Goal: Register for event/course

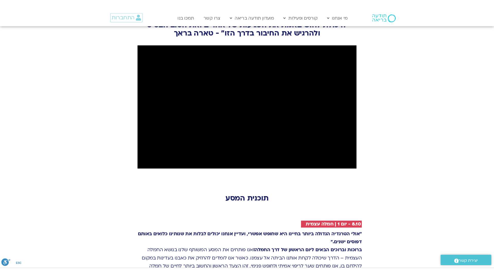
scroll to position [592, 0]
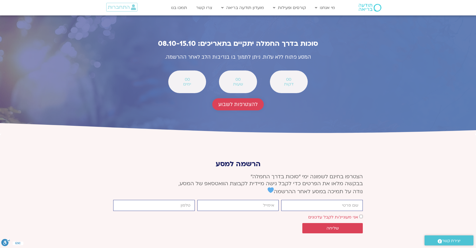
scroll to position [1854, 0]
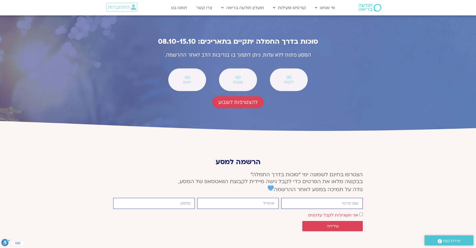
click at [316, 198] on input "firstname" at bounding box center [322, 203] width 82 height 11
click at [390, 147] on section "הרשמה למסע הצטרפו בחינם לשמונה ימי ״סוכות בדרך החמלה״ בבקשה מלאו את הפרטים כדי …" at bounding box center [238, 204] width 476 height 144
click at [344, 198] on input "firstname" at bounding box center [322, 203] width 82 height 11
type input "איתן"
click at [240, 198] on input "email" at bounding box center [239, 203] width 82 height 11
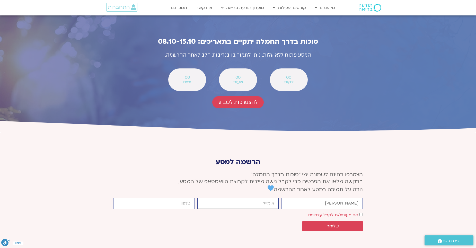
type input "eg1918@gmail.com"
click at [157, 198] on input "cellphone" at bounding box center [154, 203] width 82 height 11
type input "0544261667"
click at [331, 224] on span "שליחה" at bounding box center [333, 226] width 12 height 5
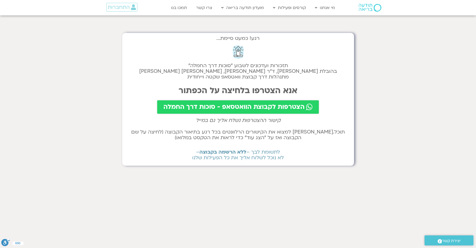
click at [190, 108] on span "הצטרפות לקבוצת הוואטסאפ - סוכות דרך החמלה" at bounding box center [234, 107] width 141 height 7
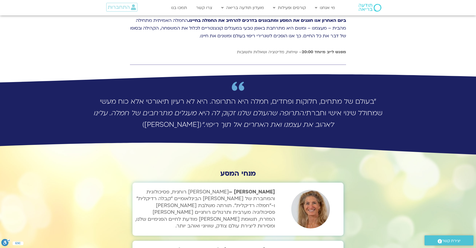
scroll to position [1391, 0]
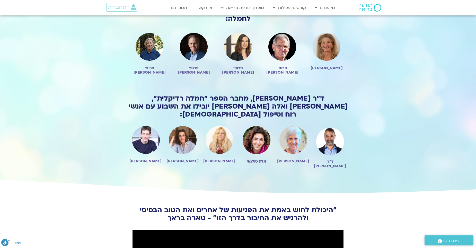
scroll to position [464, 0]
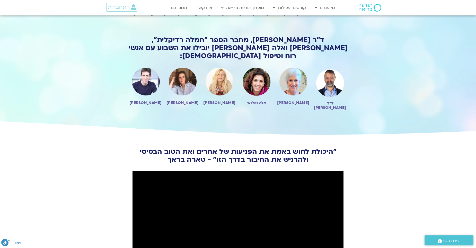
click at [369, 5] on img at bounding box center [370, 8] width 23 height 8
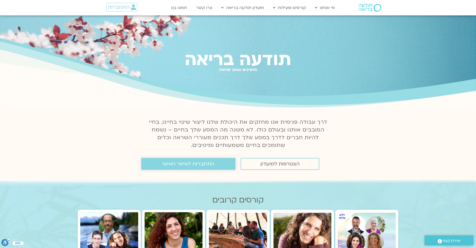
click at [194, 164] on span "התחברות לאיזור האישי" at bounding box center [189, 164] width 52 height 6
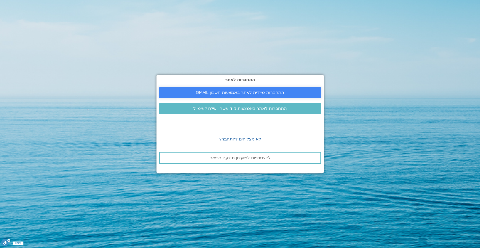
click at [244, 93] on span "התחברות מיידית לאתר באמצעות חשבון GMAIL" at bounding box center [240, 92] width 88 height 5
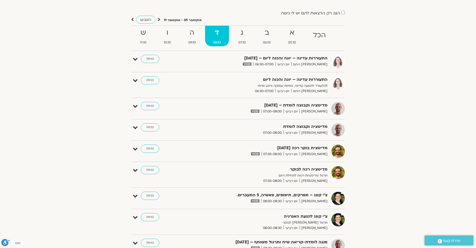
scroll to position [20, 0]
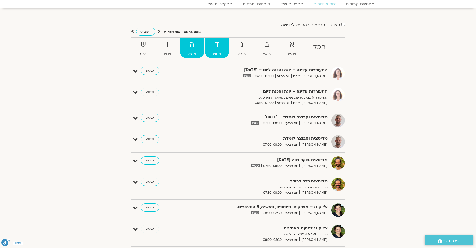
click at [189, 48] on strong "ה" at bounding box center [192, 45] width 24 height 12
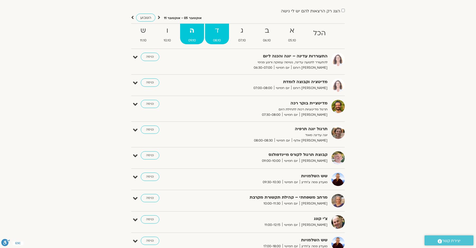
scroll to position [0, 0]
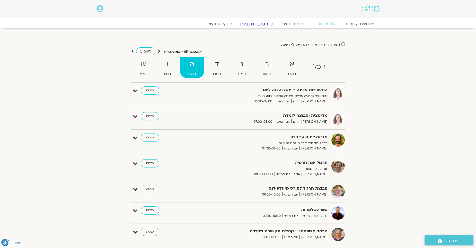
click at [259, 24] on link "קורסים ותכניות" at bounding box center [256, 24] width 45 height 6
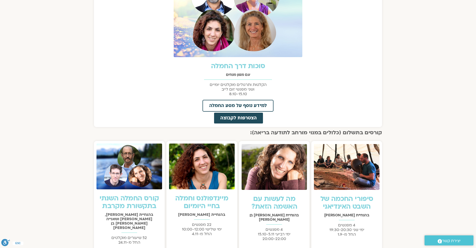
scroll to position [283, 0]
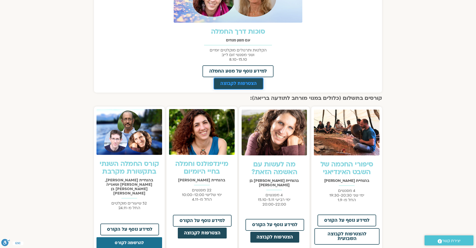
click at [237, 82] on span "הצטרפות לקבוצה" at bounding box center [238, 83] width 37 height 5
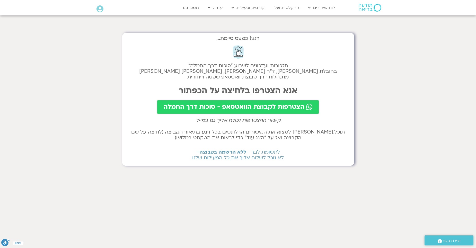
click at [236, 106] on span "הצטרפות לקבוצת הוואטסאפ - סוכות דרך החמלה" at bounding box center [234, 107] width 141 height 7
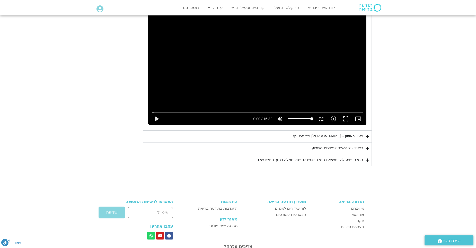
scroll to position [308, 0]
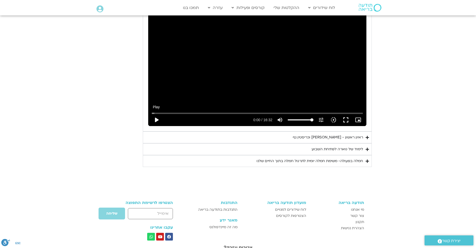
click at [155, 119] on button "play_arrow" at bounding box center [156, 120] width 12 height 12
click at [157, 120] on button "pause" at bounding box center [156, 120] width 12 height 12
type input "18.741125"
click at [342, 137] on div "ראיון ראשון - [PERSON_NAME] וכריסטין נף" at bounding box center [328, 137] width 70 height 6
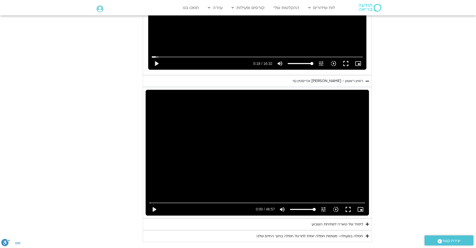
scroll to position [385, 0]
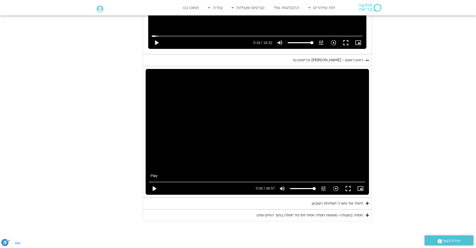
click at [153, 187] on button "play_arrow" at bounding box center [154, 189] width 12 height 12
click at [266, 172] on div "Skip Ad 2:04 pause 0:03 / 46:57 volume_up Mute tune Resolution Auto 720p slow_m…" at bounding box center [258, 132] width 224 height 126
click at [223, 152] on div "Skip Ad 2:04 play_arrow 0:03 / 46:57 volume_up Mute tune Resolution Auto 720p s…" at bounding box center [258, 132] width 224 height 126
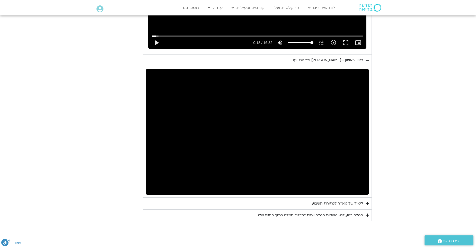
click at [80, 138] on section "יום ראשון - חמלה עצמית השבוע שלנו מתחיל מהבסיס, תרגול של חמלה עצמית – נוכחת וקש…" at bounding box center [238, 27] width 476 height 388
click at [125, 117] on div "יום ראשון - חמלה עצמית השבוע שלנו מתחיל מהבסיס, תרגול של חמלה עצמית – נוכחת וקש…" at bounding box center [238, 27] width 268 height 388
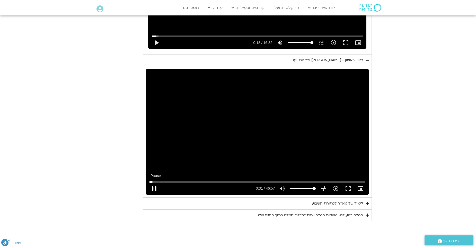
click at [154, 188] on button "pause" at bounding box center [154, 189] width 12 height 12
type input "31.317023"
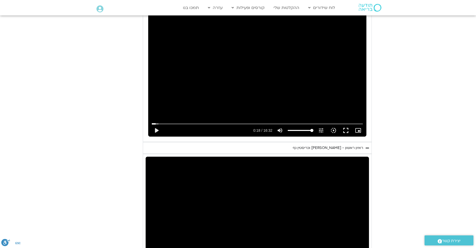
scroll to position [285, 0]
